Goal: Transaction & Acquisition: Purchase product/service

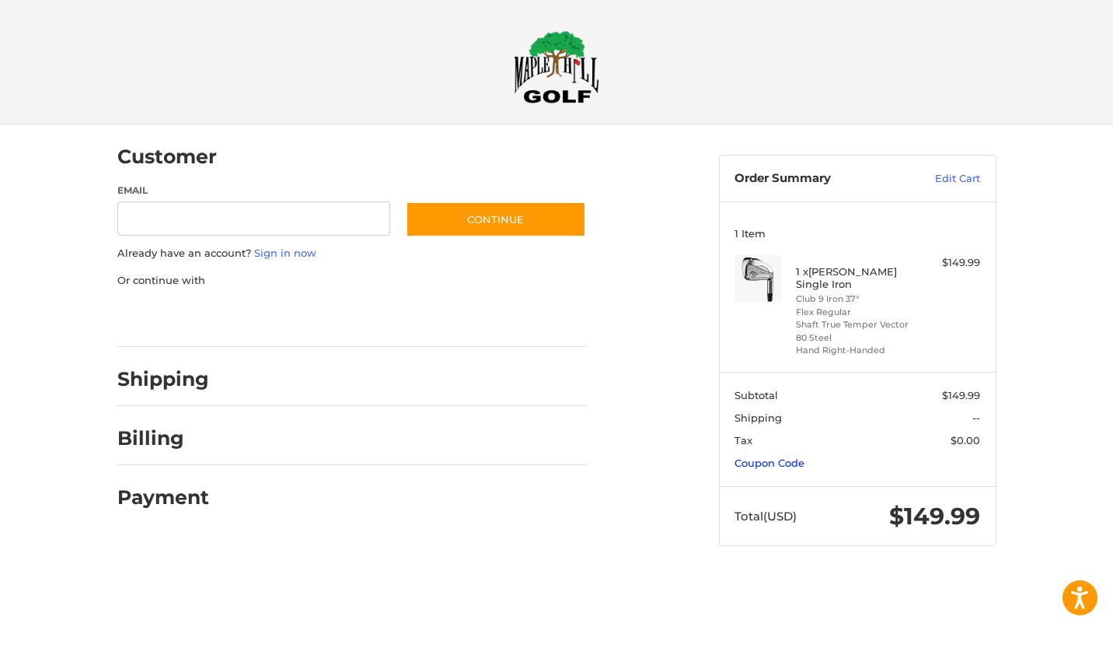
click at [773, 468] on link "Coupon Code" at bounding box center [770, 462] width 70 height 12
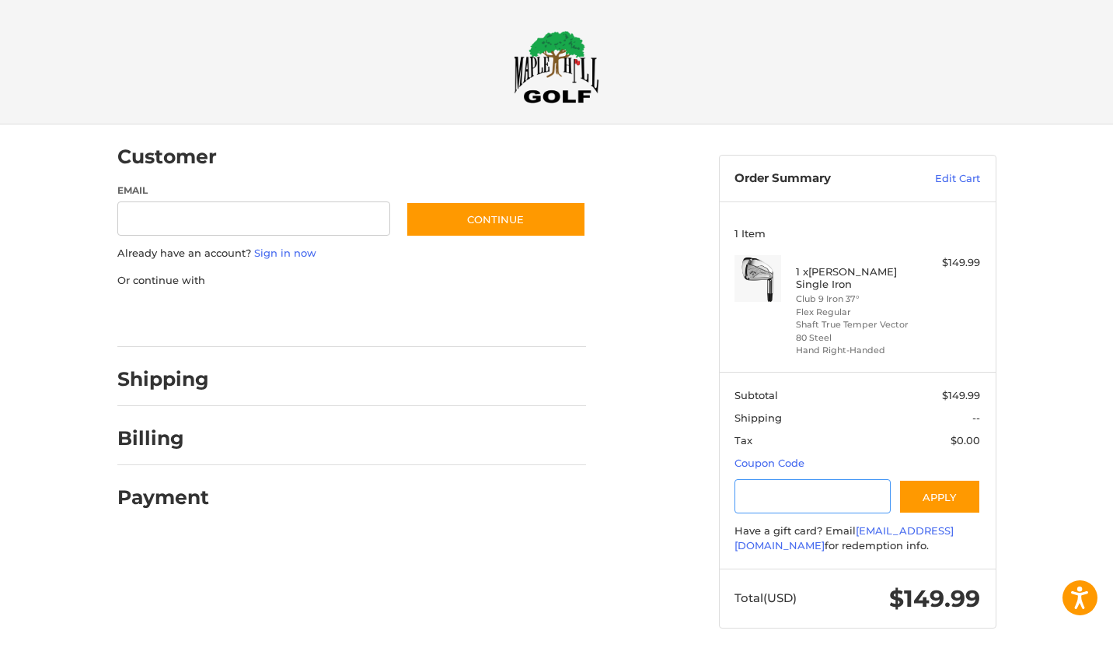
click at [763, 492] on input "Gift Certificate or Coupon Code" at bounding box center [813, 496] width 156 height 35
type input "*********"
click at [934, 497] on button "Apply" at bounding box center [940, 496] width 82 height 35
